Goal: Ask a question

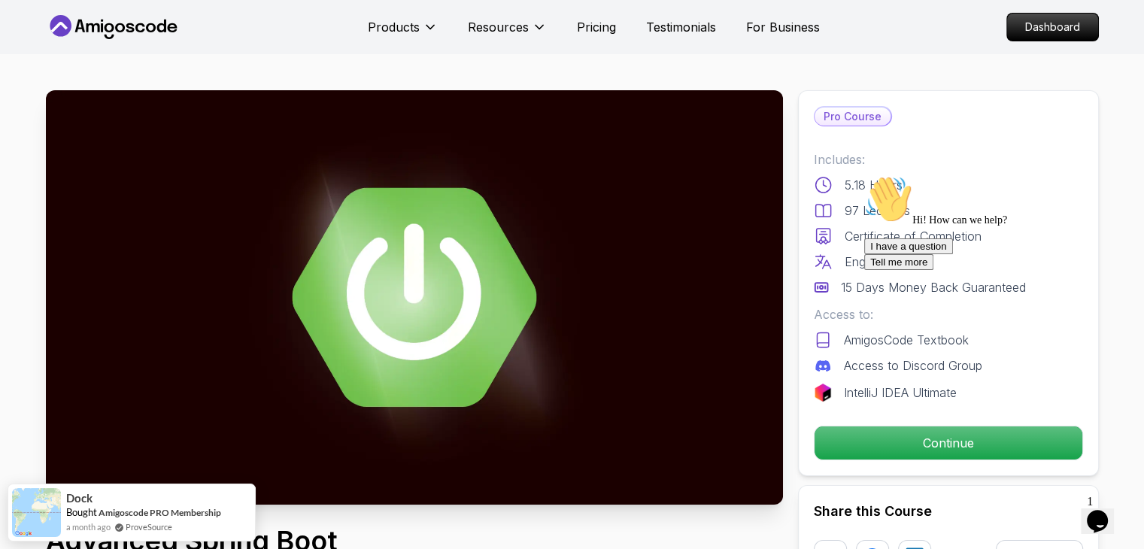
click at [904, 270] on div "I have a question Tell me more" at bounding box center [999, 254] width 271 height 32
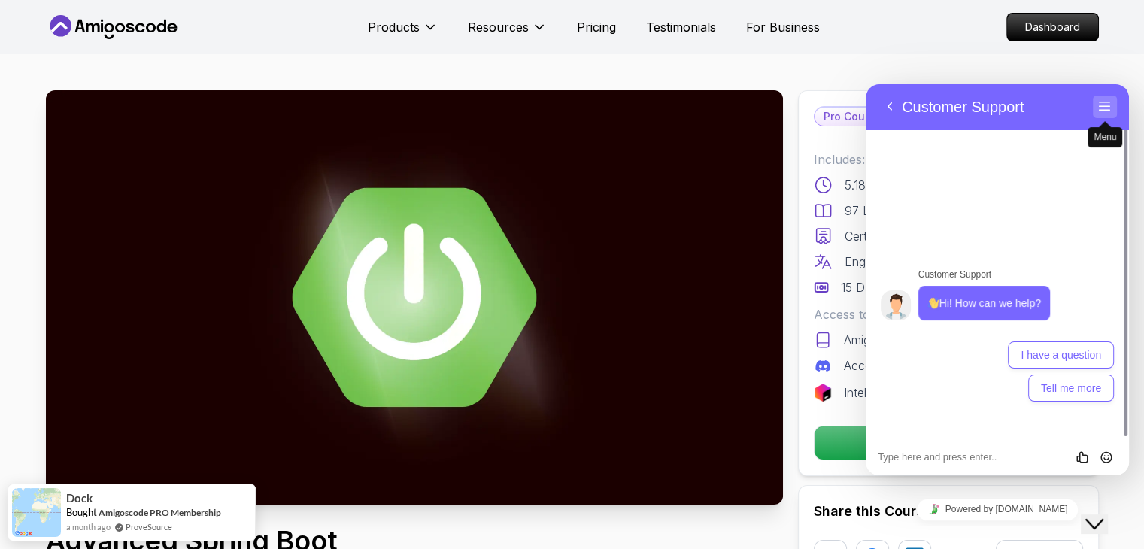
click at [1106, 102] on button "Menu" at bounding box center [1105, 107] width 24 height 23
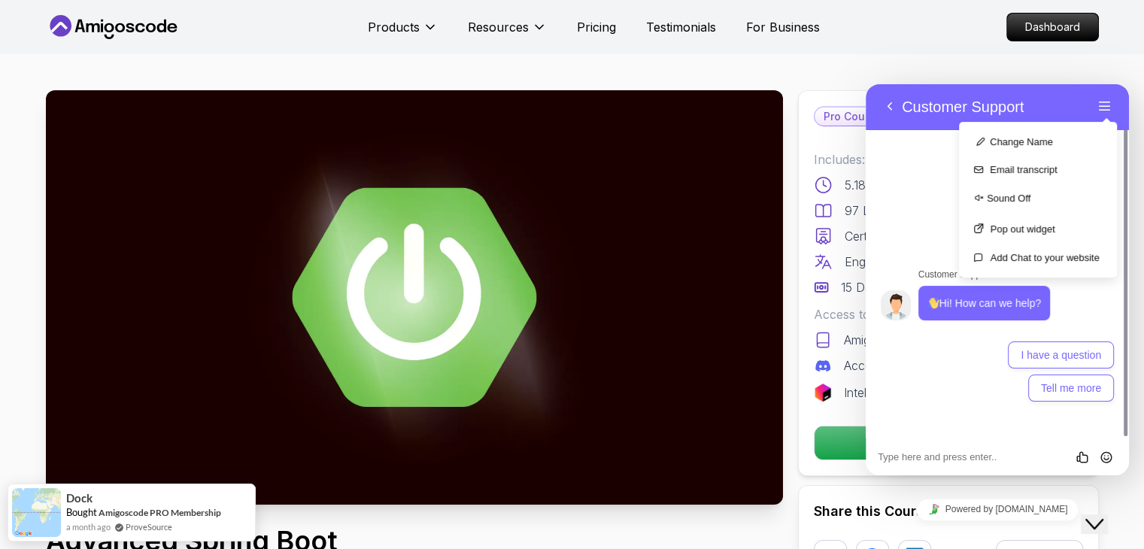
click at [869, 177] on div "Customer Support Hi! How can we help? 14:07 I have a question Tell me more" at bounding box center [997, 283] width 263 height 308
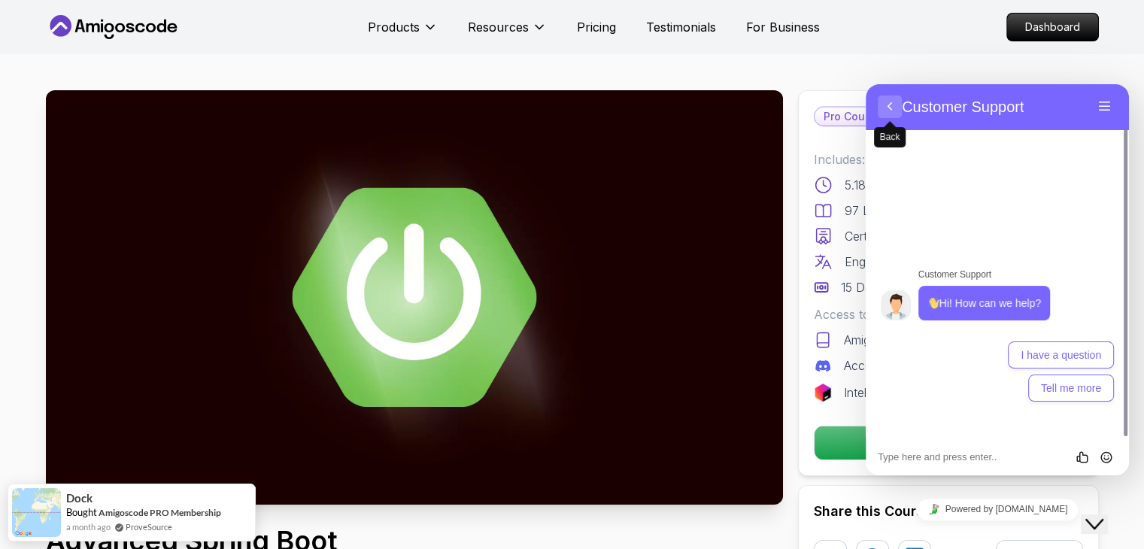
click at [881, 119] on div "Back Customer Support Menu" at bounding box center [997, 106] width 263 height 47
click at [1103, 517] on div "Close Chat This icon closes the chat window." at bounding box center [1094, 524] width 18 height 18
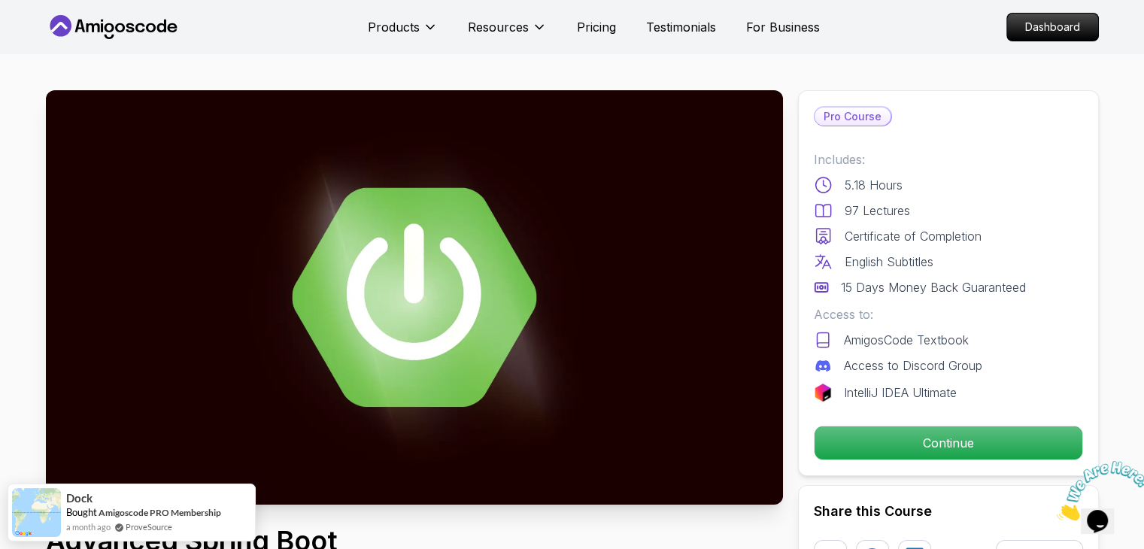
drag, startPoint x: 887, startPoint y: 427, endPoint x: 908, endPoint y: 423, distance: 20.6
click at [890, 428] on p "Continue" at bounding box center [948, 442] width 268 height 33
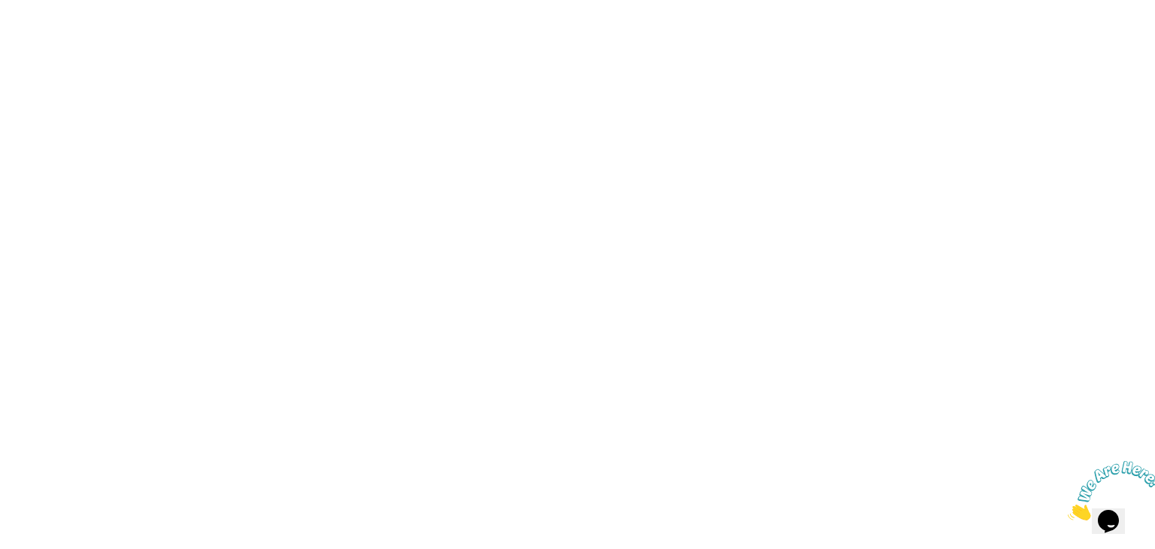
click at [1132, 461] on div at bounding box center [1108, 490] width 81 height 59
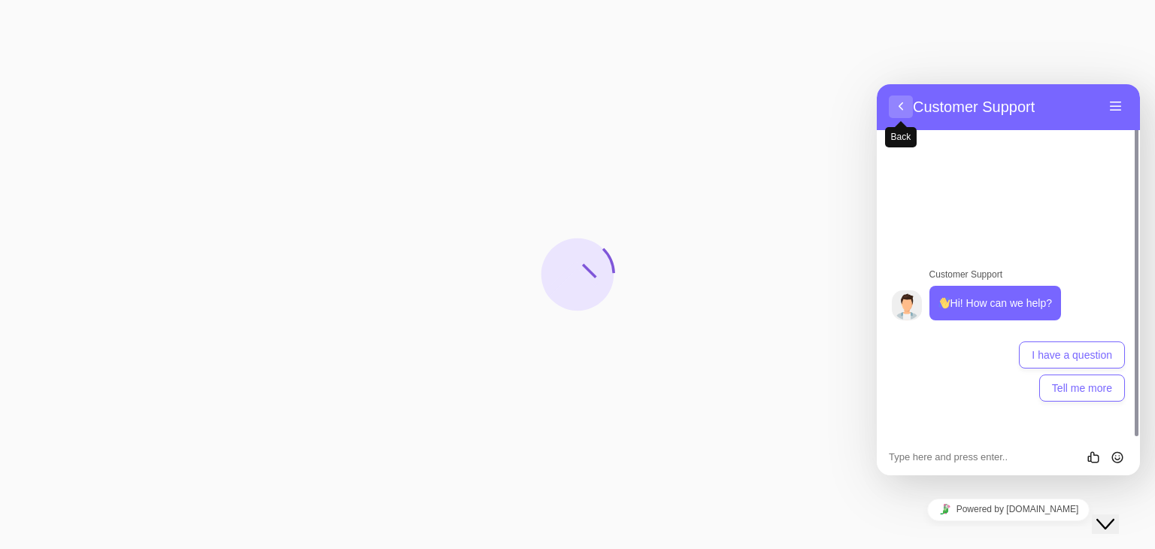
click at [900, 108] on button "Back" at bounding box center [901, 107] width 24 height 23
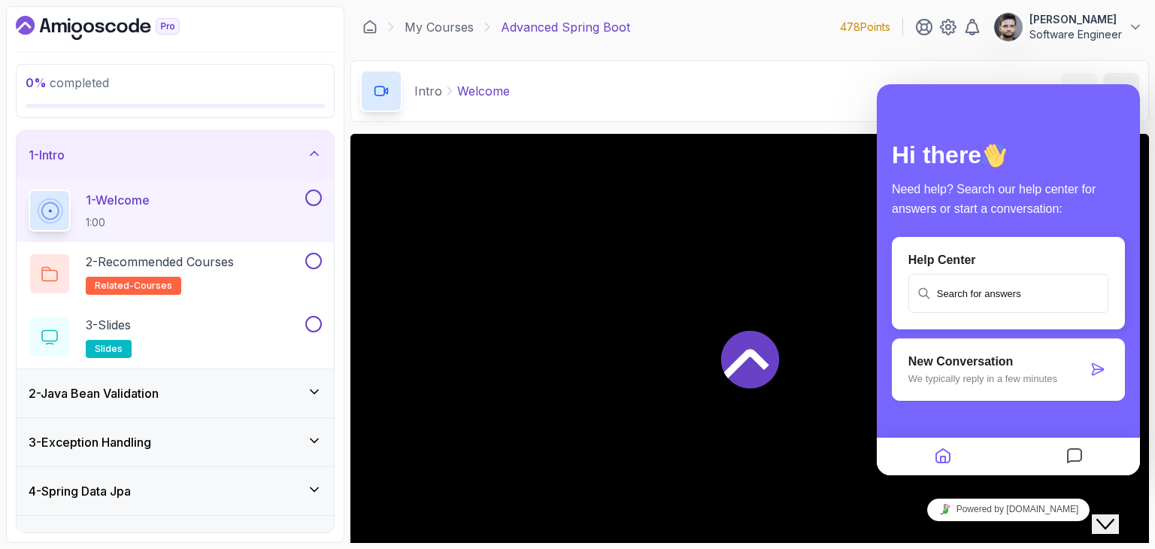
click at [1104, 515] on div "Close Chat This icon closes the chat window." at bounding box center [1105, 524] width 18 height 18
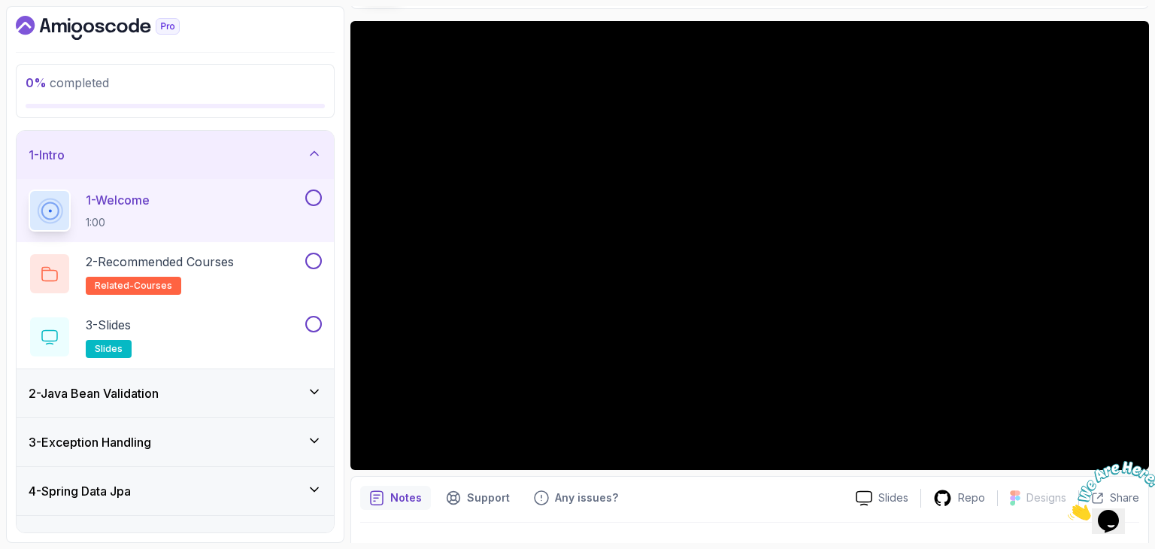
scroll to position [144, 0]
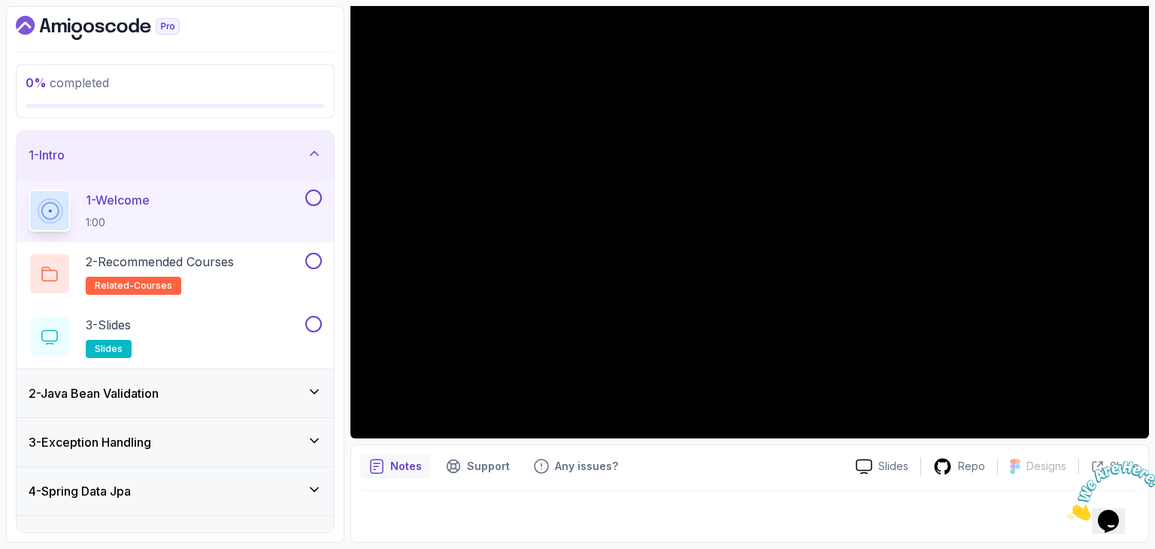
click at [1068, 510] on icon "Close" at bounding box center [1068, 516] width 0 height 13
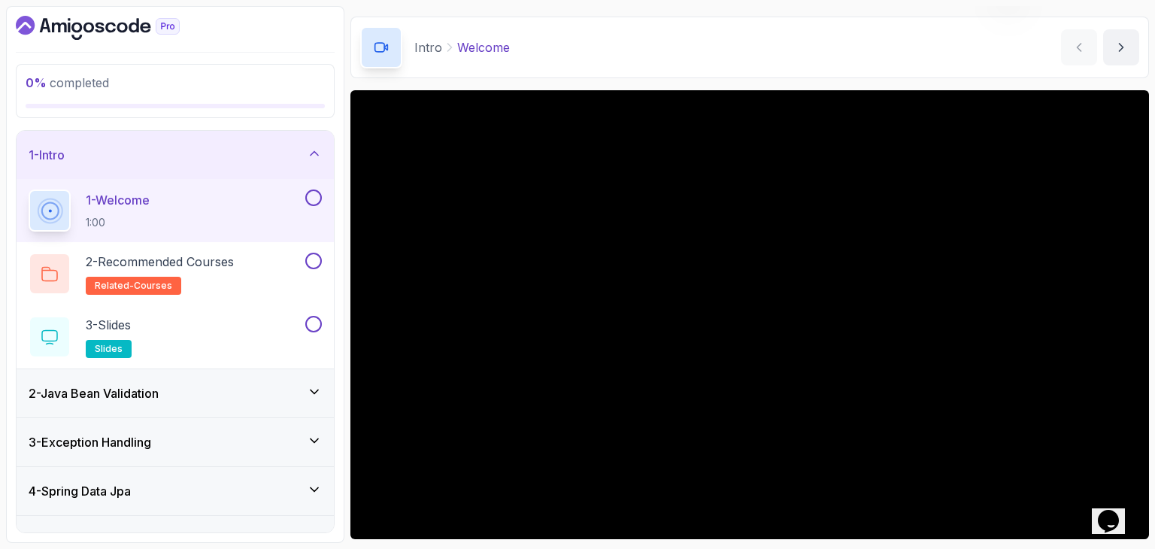
scroll to position [75, 0]
